Goal: Book appointment/travel/reservation

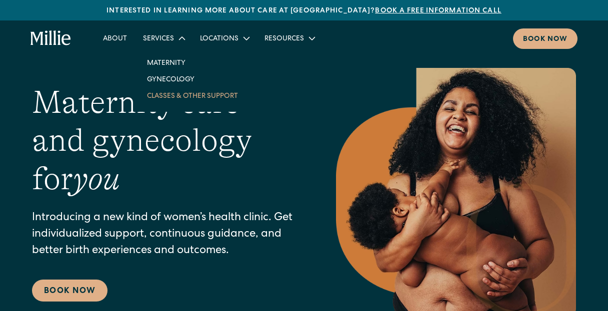
click at [178, 92] on link "Classes & Other Support" at bounding box center [192, 95] width 107 height 16
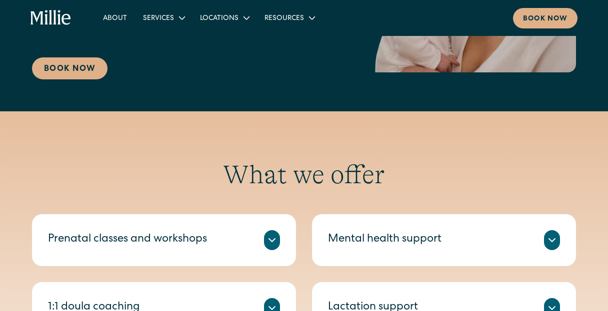
scroll to position [223, 0]
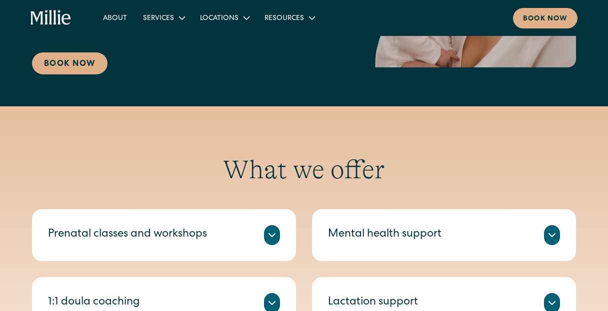
click at [171, 243] on div "Prenatal classes and workshops" at bounding box center [127, 235] width 159 height 16
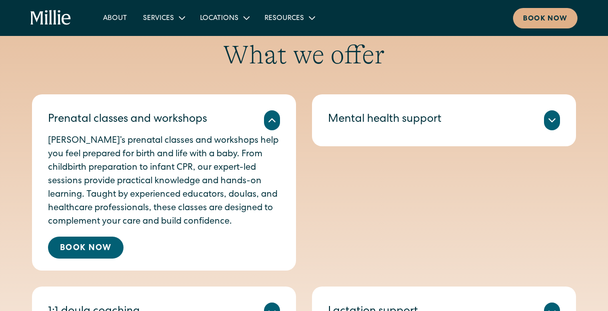
scroll to position [340, 0]
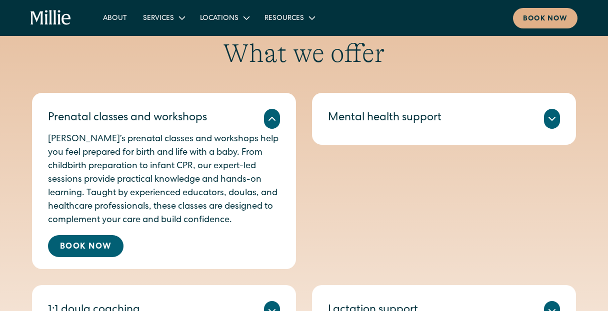
click at [103, 248] on div "Millie’s prenatal classes and workshops help you feel prepared for birth and li…" at bounding box center [164, 193] width 232 height 128
click at [97, 257] on link "Book Now" at bounding box center [85, 246] width 75 height 22
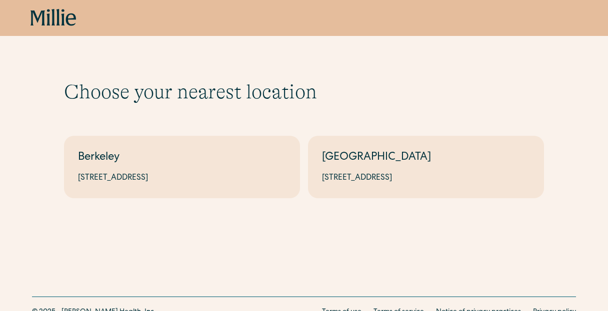
scroll to position [19, 0]
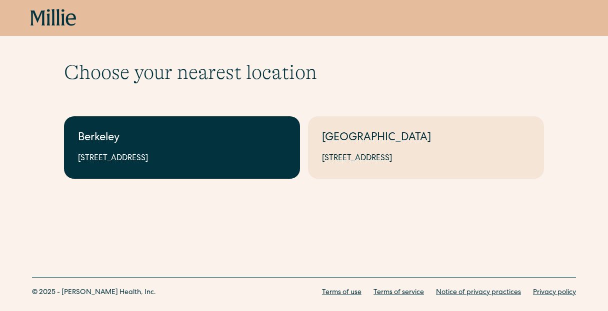
click at [167, 158] on div "2999 Regent St, Suite 524, Berkeley, CA 94705" at bounding box center [182, 159] width 208 height 12
